Goal: Task Accomplishment & Management: Manage account settings

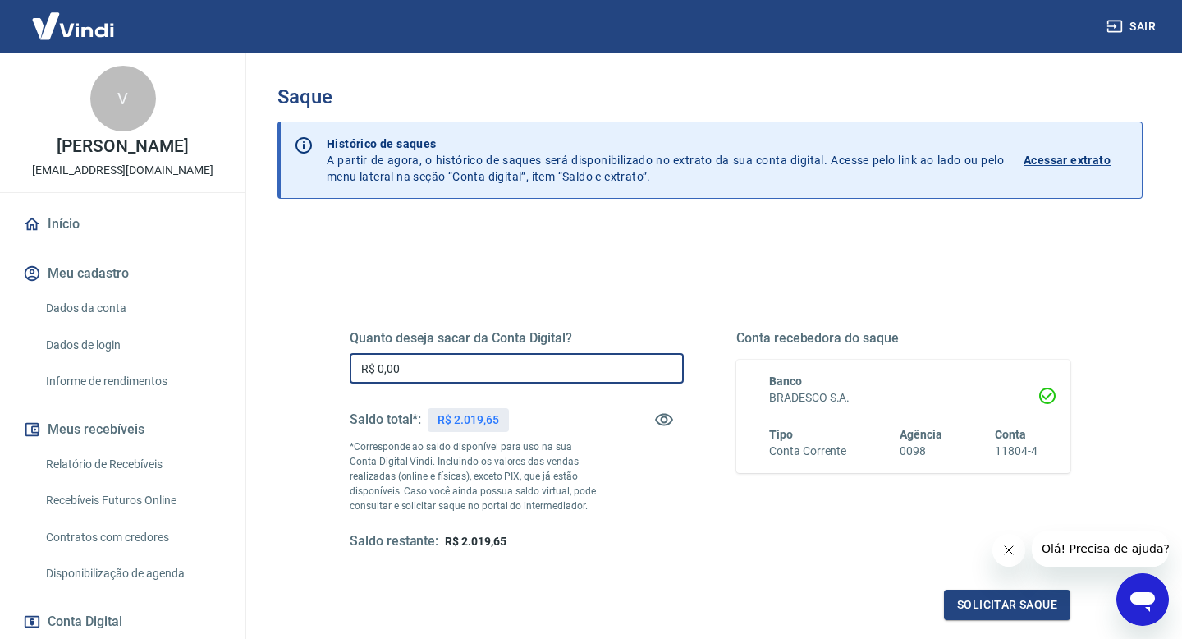
click at [617, 378] on input "R$ 0,00" at bounding box center [517, 368] width 334 height 30
type input "R$ 2.000,00"
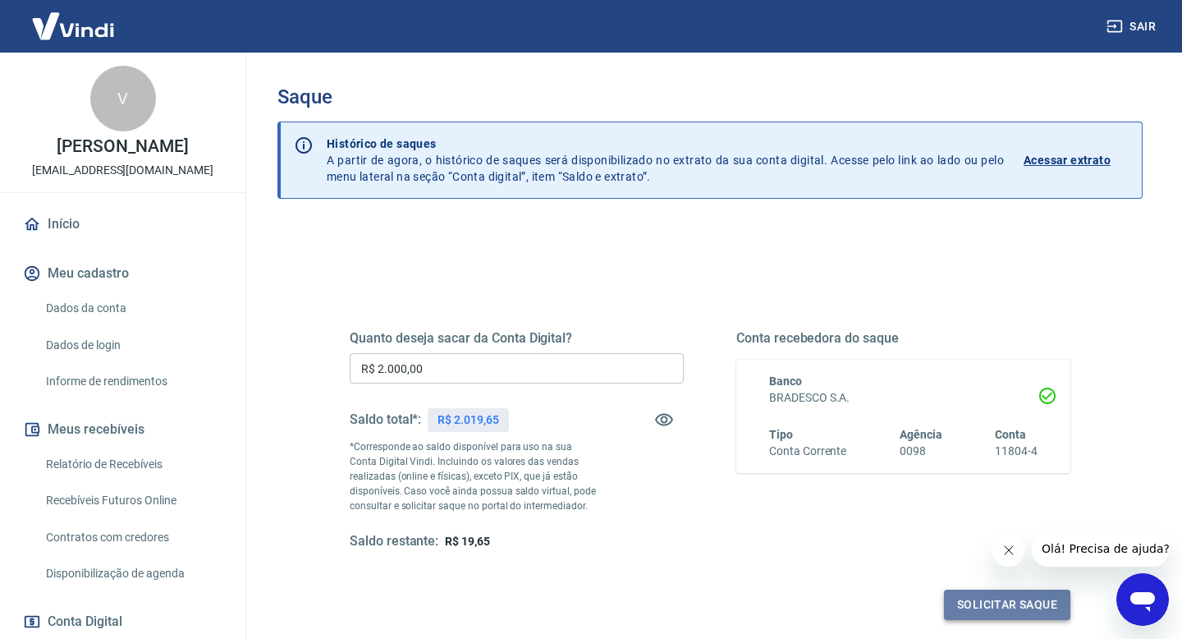
click at [960, 607] on button "Solicitar saque" at bounding box center [1007, 604] width 126 height 30
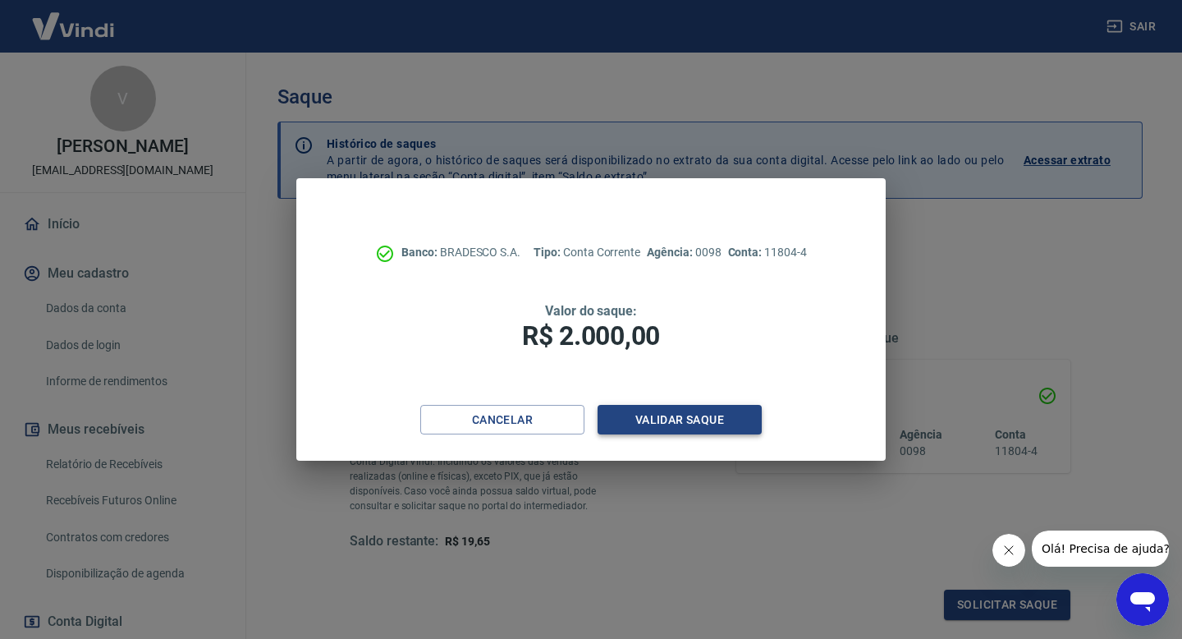
click at [671, 424] on button "Validar saque" at bounding box center [680, 420] width 164 height 30
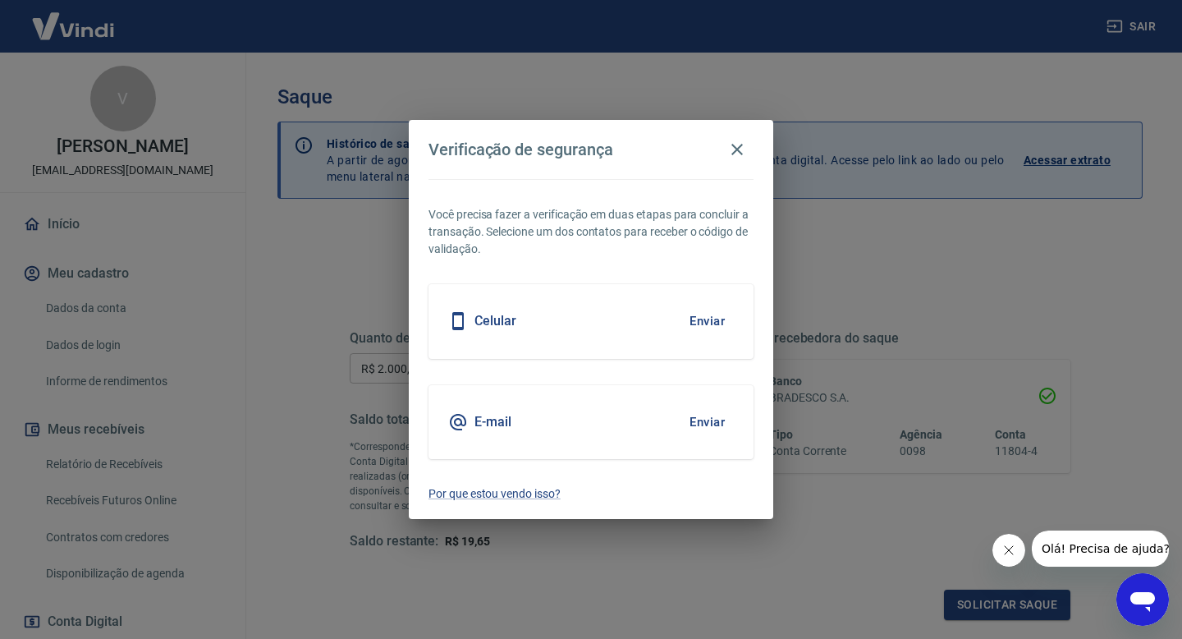
click at [722, 316] on button "Enviar" at bounding box center [707, 321] width 53 height 34
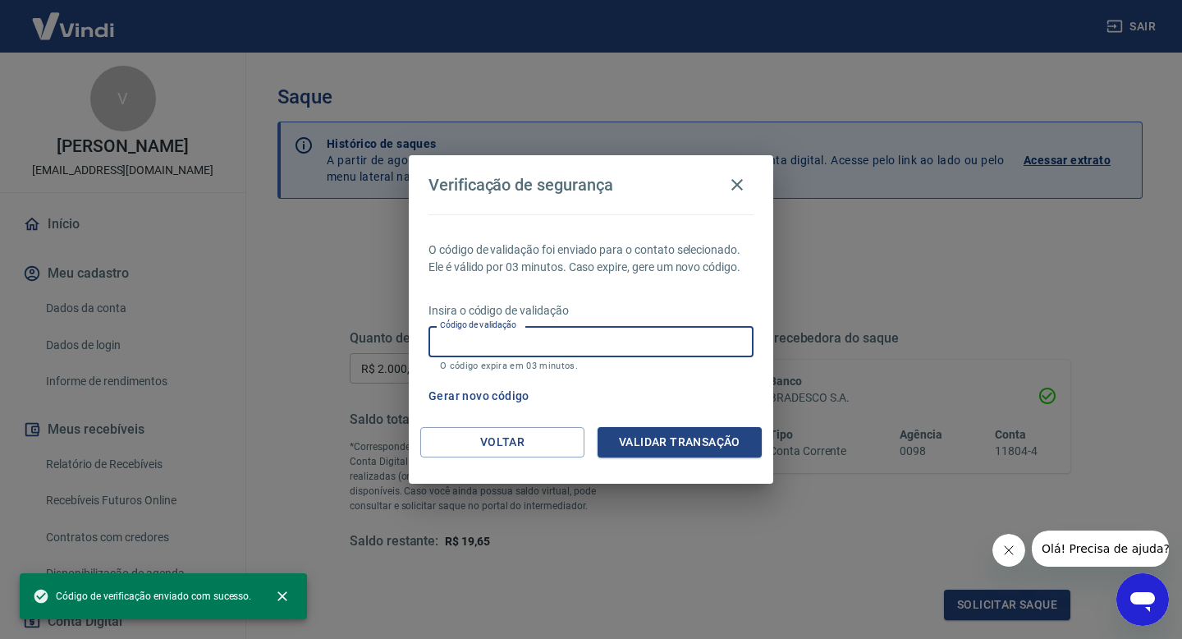
click at [640, 346] on input "Código de validação" at bounding box center [591, 341] width 325 height 30
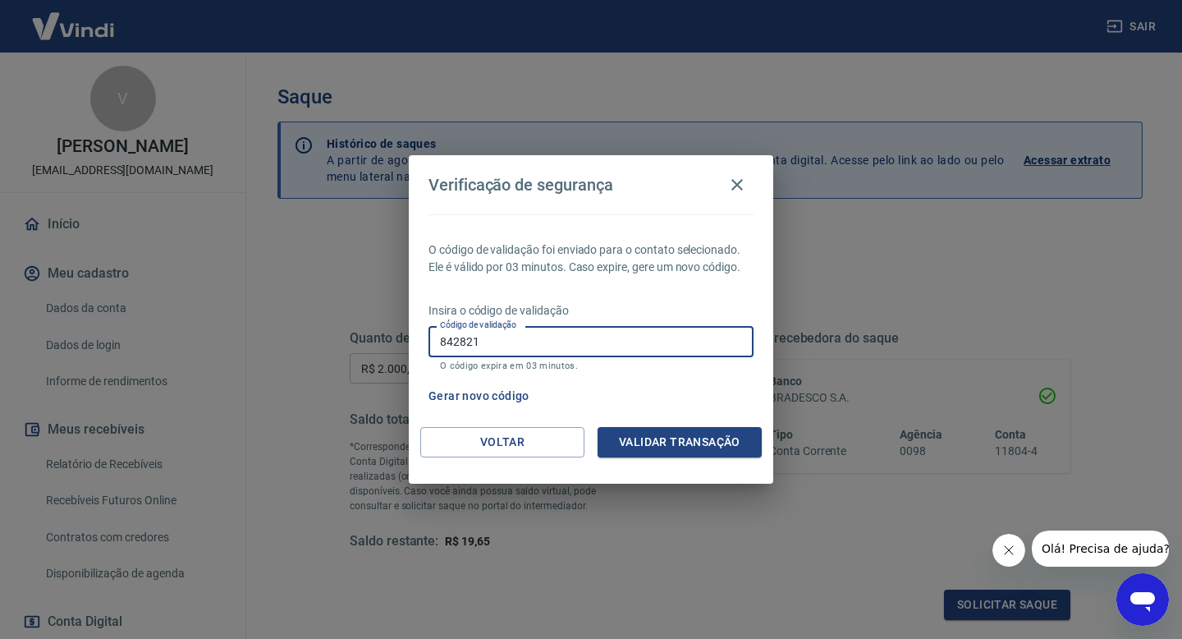
type input "842821"
click at [638, 447] on button "Validar transação" at bounding box center [680, 442] width 164 height 30
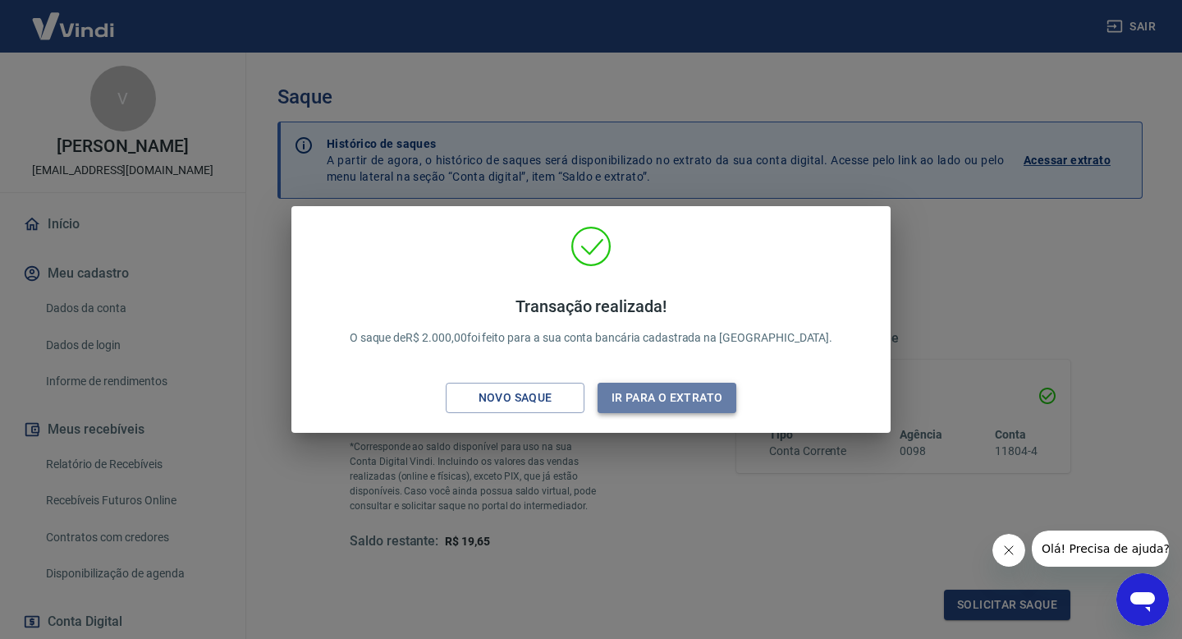
click at [653, 384] on button "Ir para o extrato" at bounding box center [667, 398] width 139 height 30
